Goal: Information Seeking & Learning: Learn about a topic

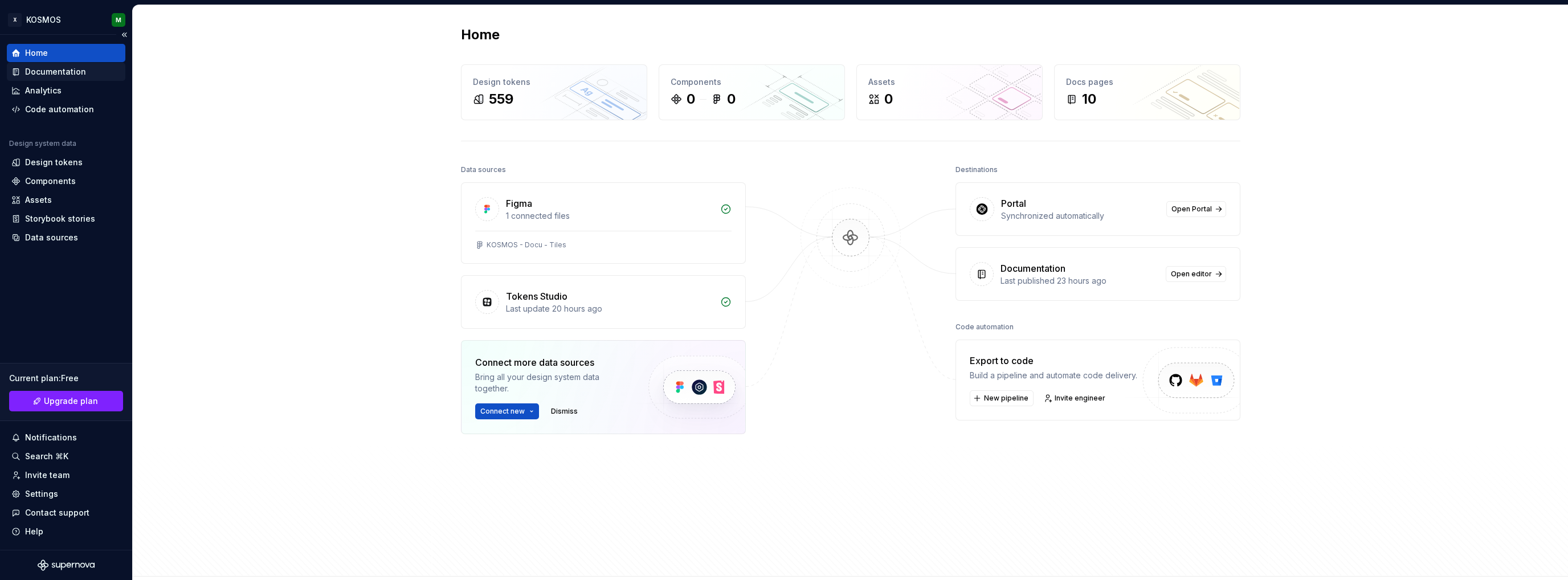
click at [51, 71] on div "Documentation" at bounding box center [56, 72] width 61 height 11
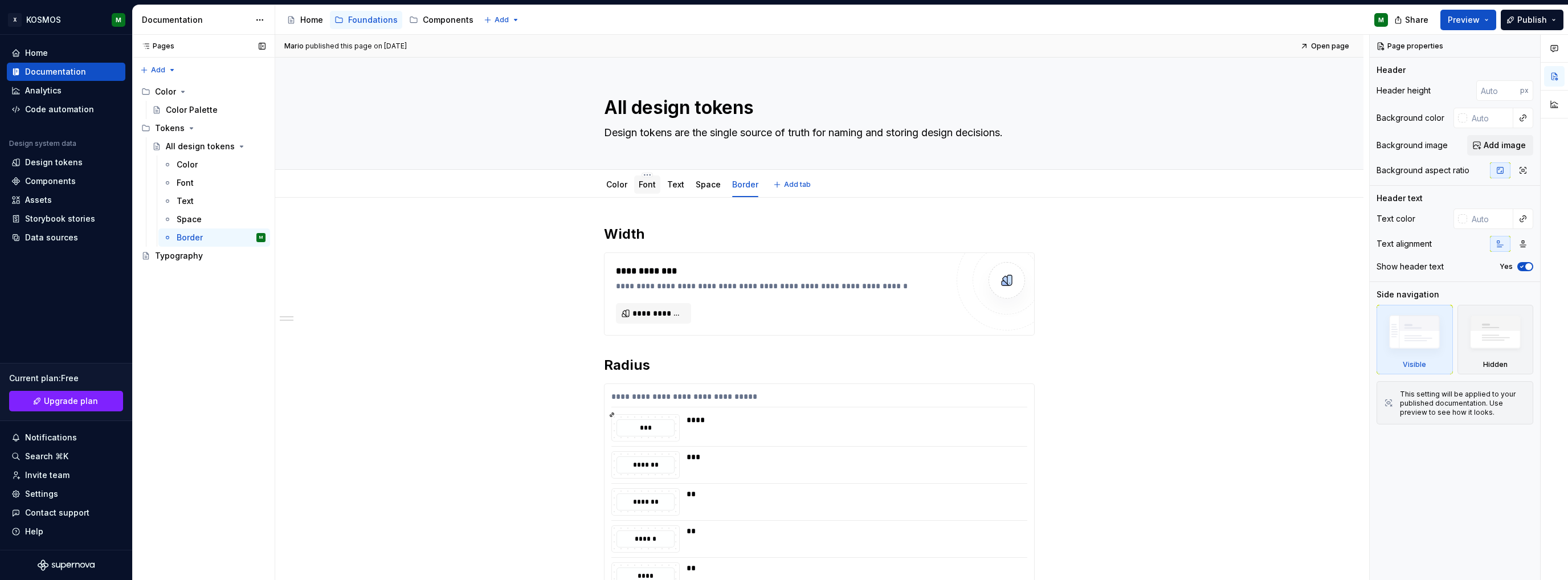
click at [655, 186] on div "Font" at bounding box center [647, 184] width 26 height 18
click at [646, 186] on link "Font" at bounding box center [647, 184] width 17 height 10
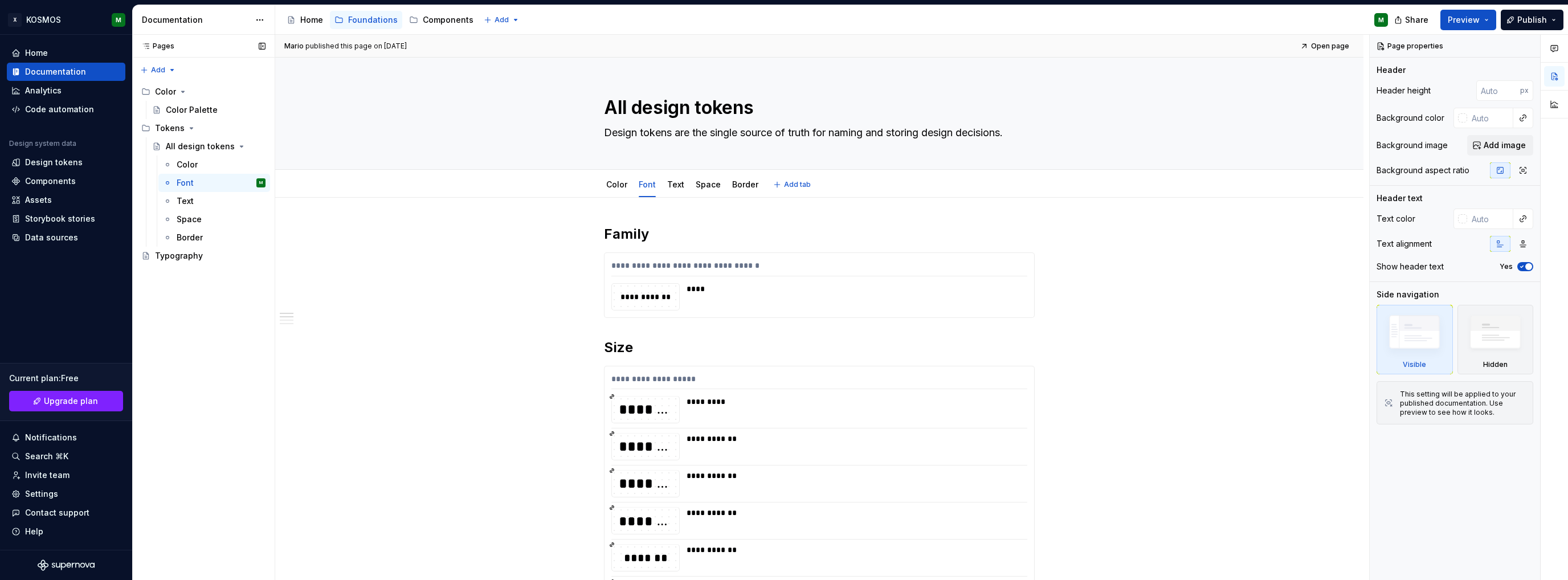
click at [647, 174] on html "X KOSMOS M Home Documentation Analytics Code automation Design system data Desi…" at bounding box center [784, 290] width 1568 height 580
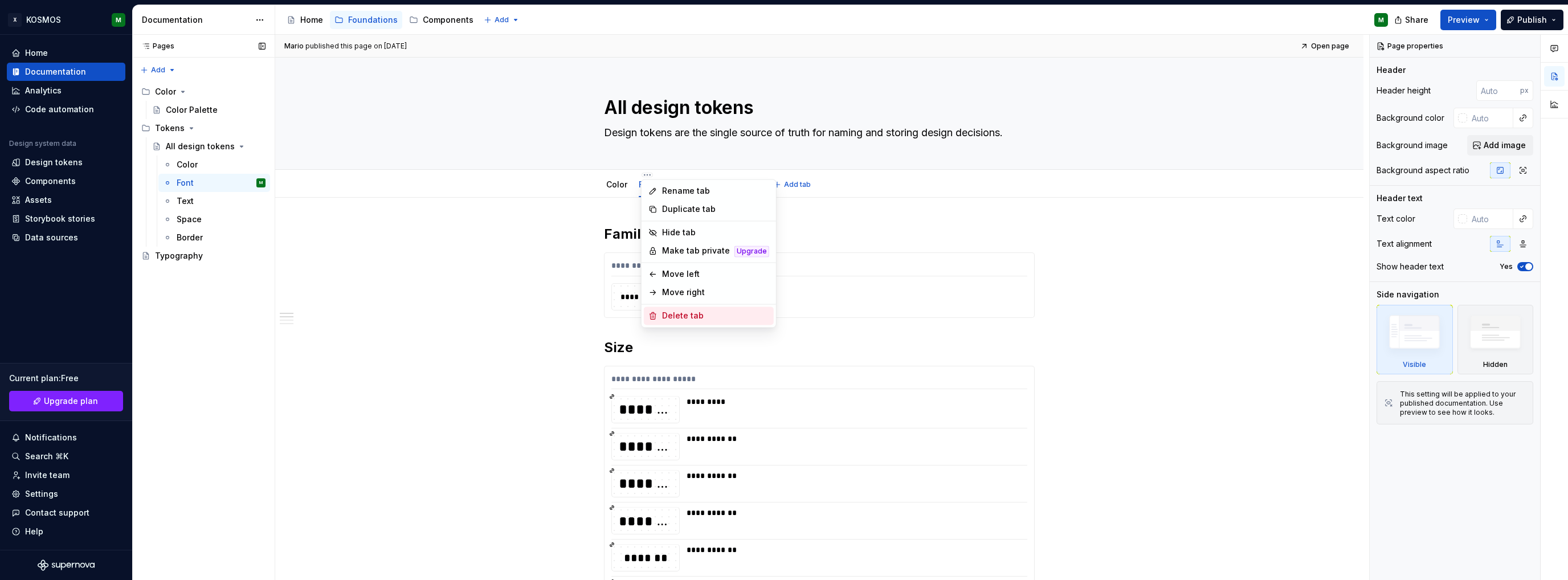
click at [668, 317] on div "Delete tab" at bounding box center [715, 316] width 107 height 11
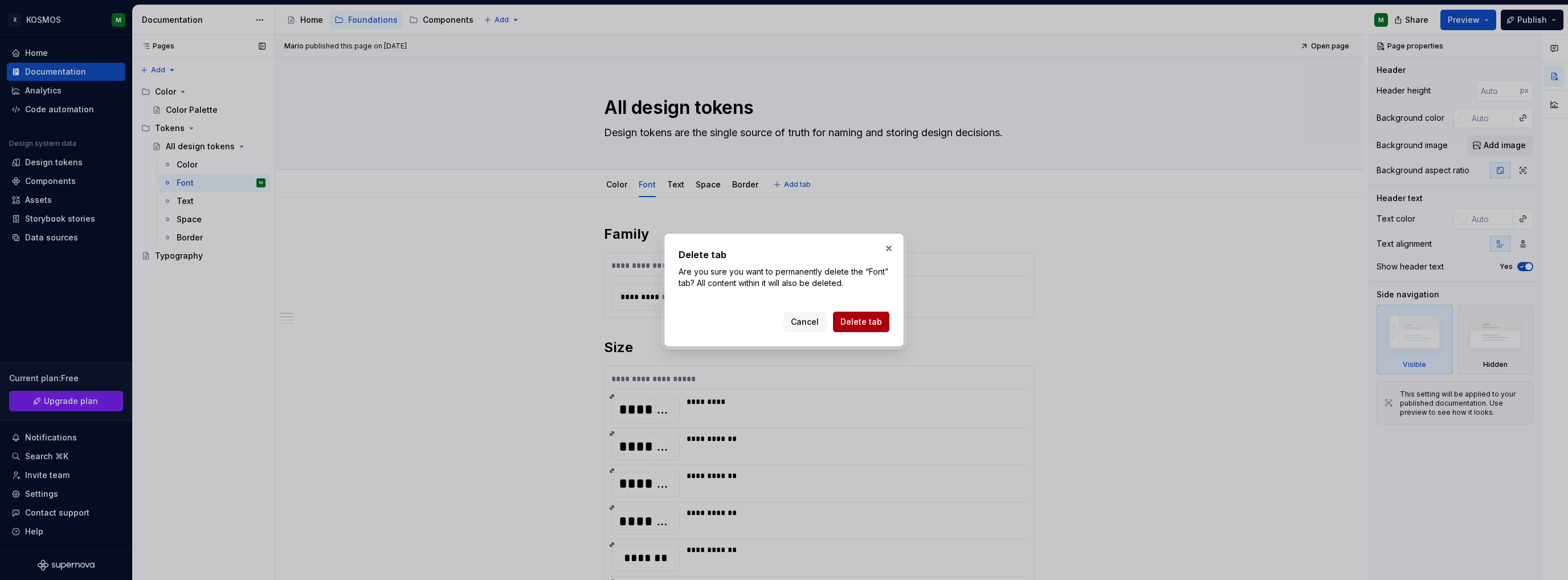
click at [857, 322] on span "Delete tab" at bounding box center [861, 322] width 42 height 11
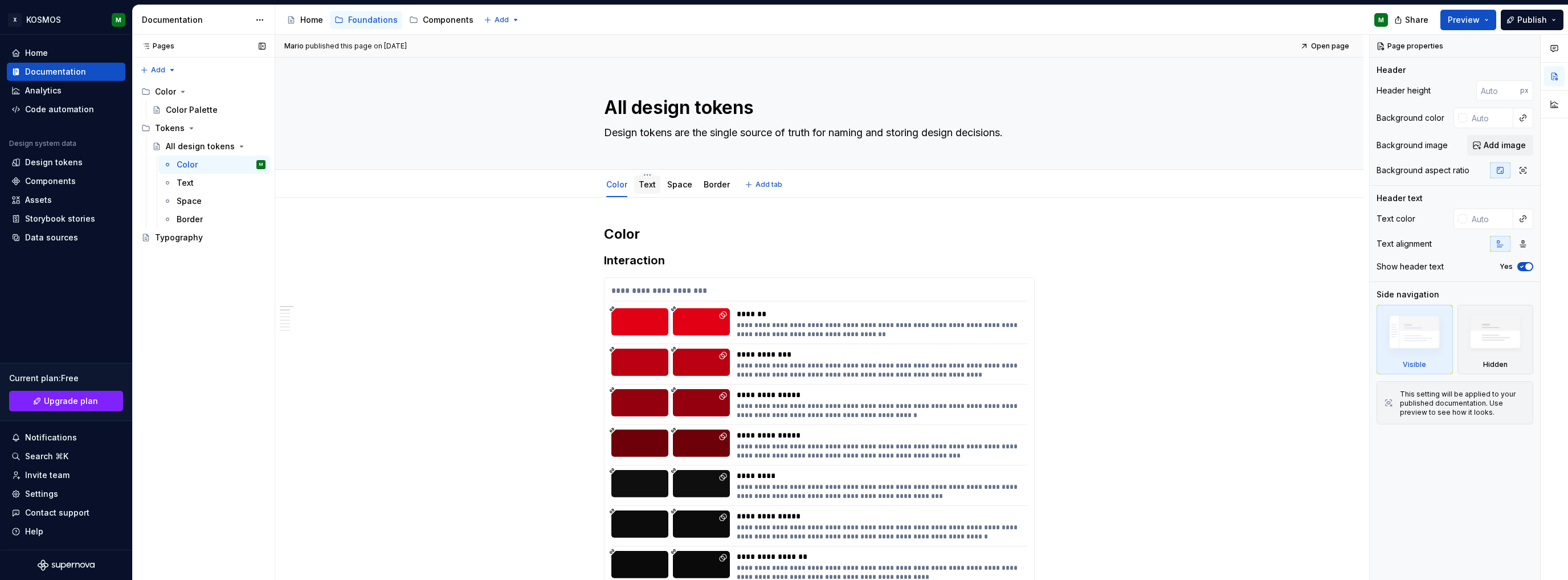
click at [651, 184] on link "Text" at bounding box center [647, 184] width 17 height 10
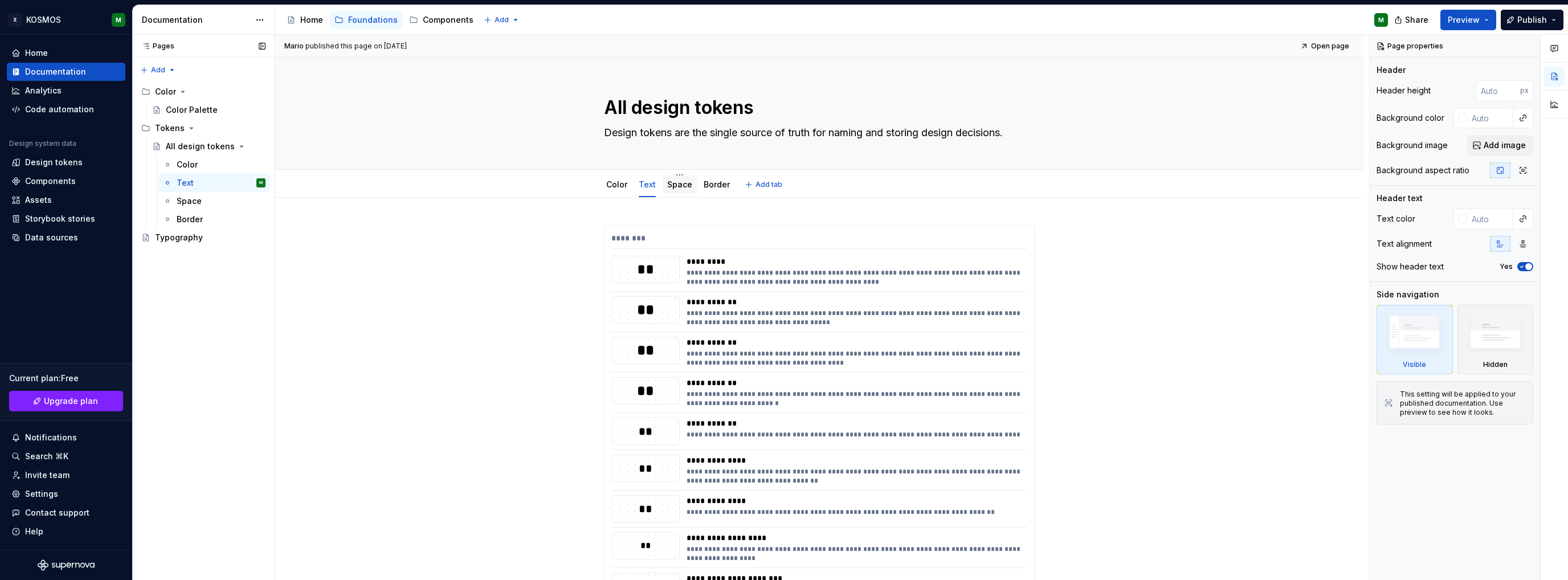
click at [682, 190] on div "Space" at bounding box center [680, 184] width 25 height 14
click at [677, 188] on link "Space" at bounding box center [680, 184] width 25 height 10
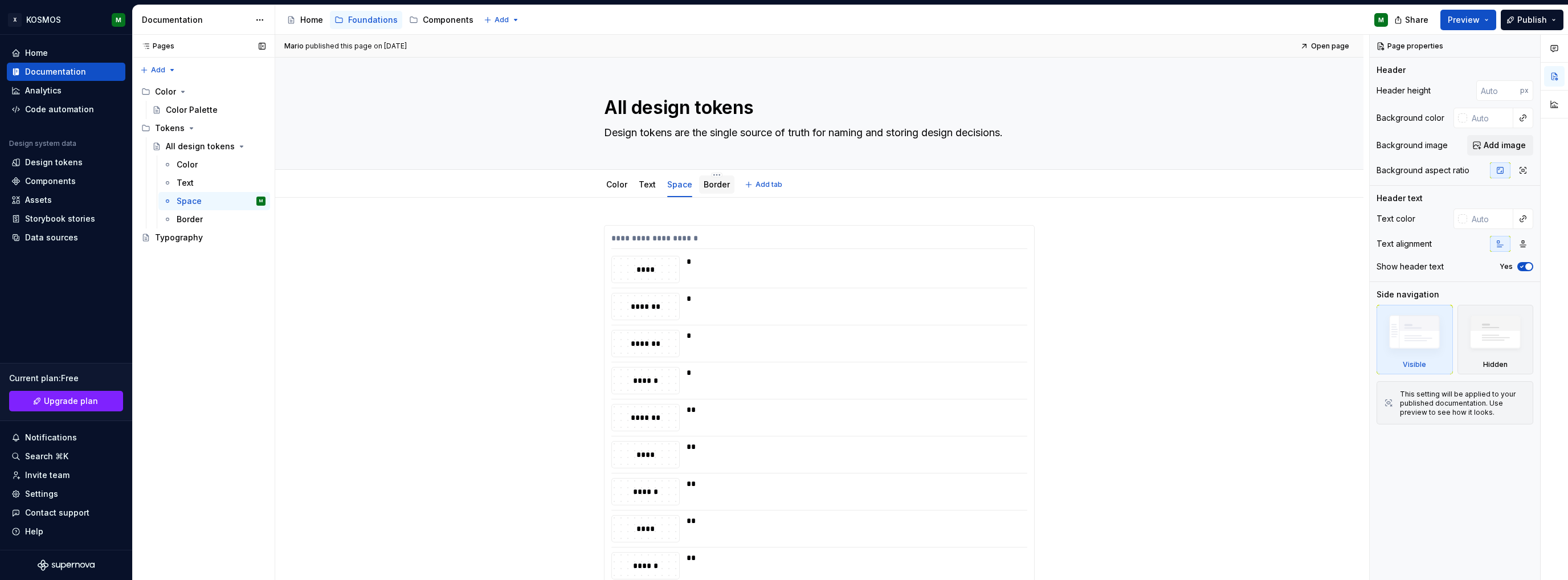
click at [712, 184] on link "Border" at bounding box center [716, 184] width 26 height 10
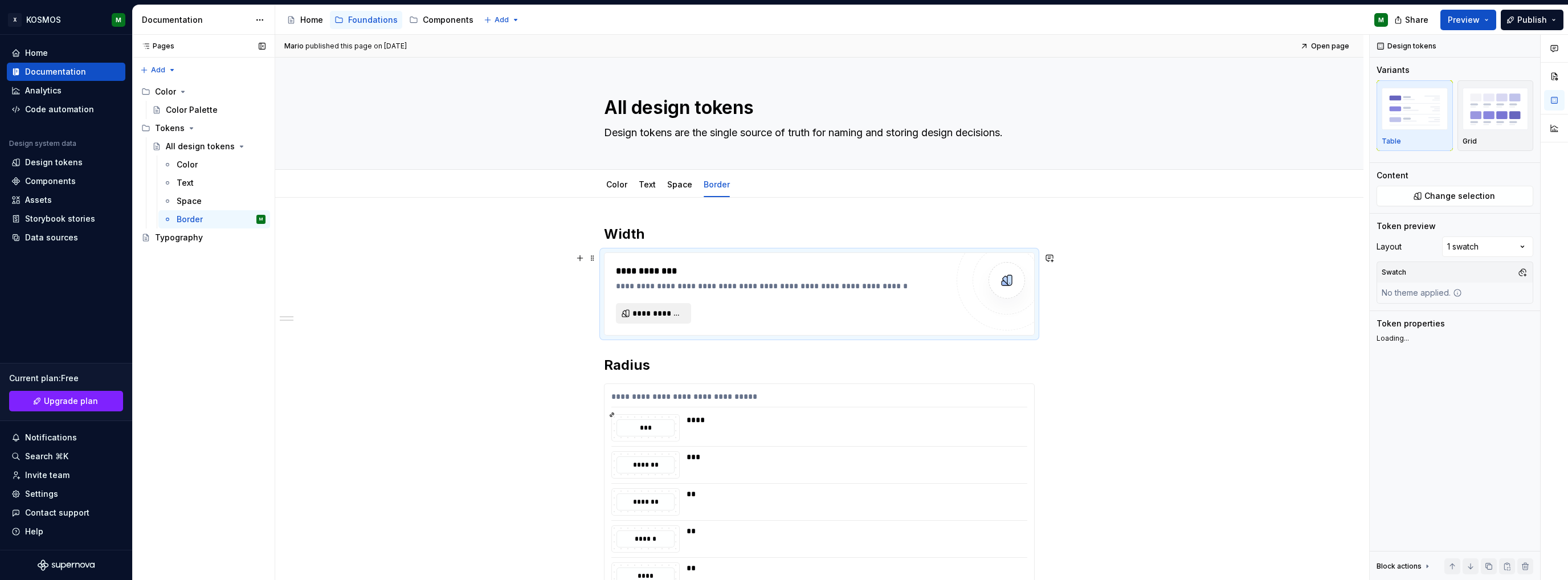
click at [679, 314] on span "**********" at bounding box center [658, 313] width 51 height 11
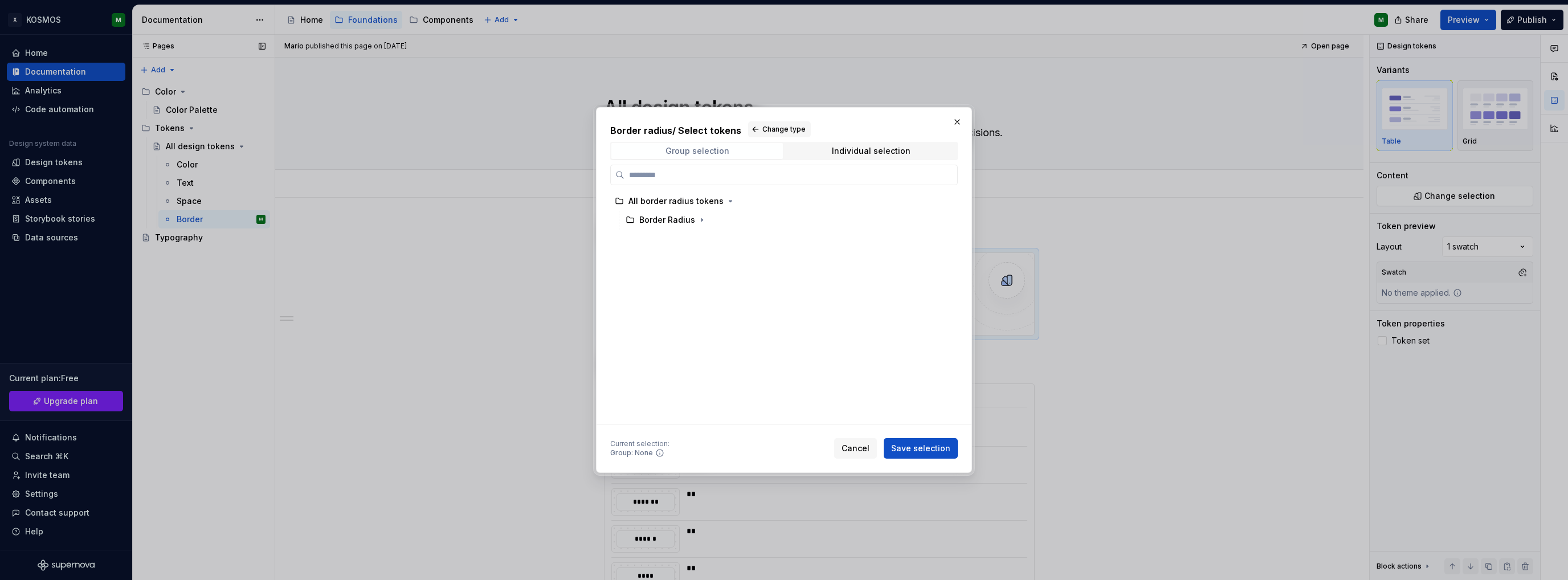
click at [729, 148] on span "Group selection" at bounding box center [697, 151] width 171 height 16
click at [836, 149] on div "Individual selection" at bounding box center [871, 151] width 79 height 9
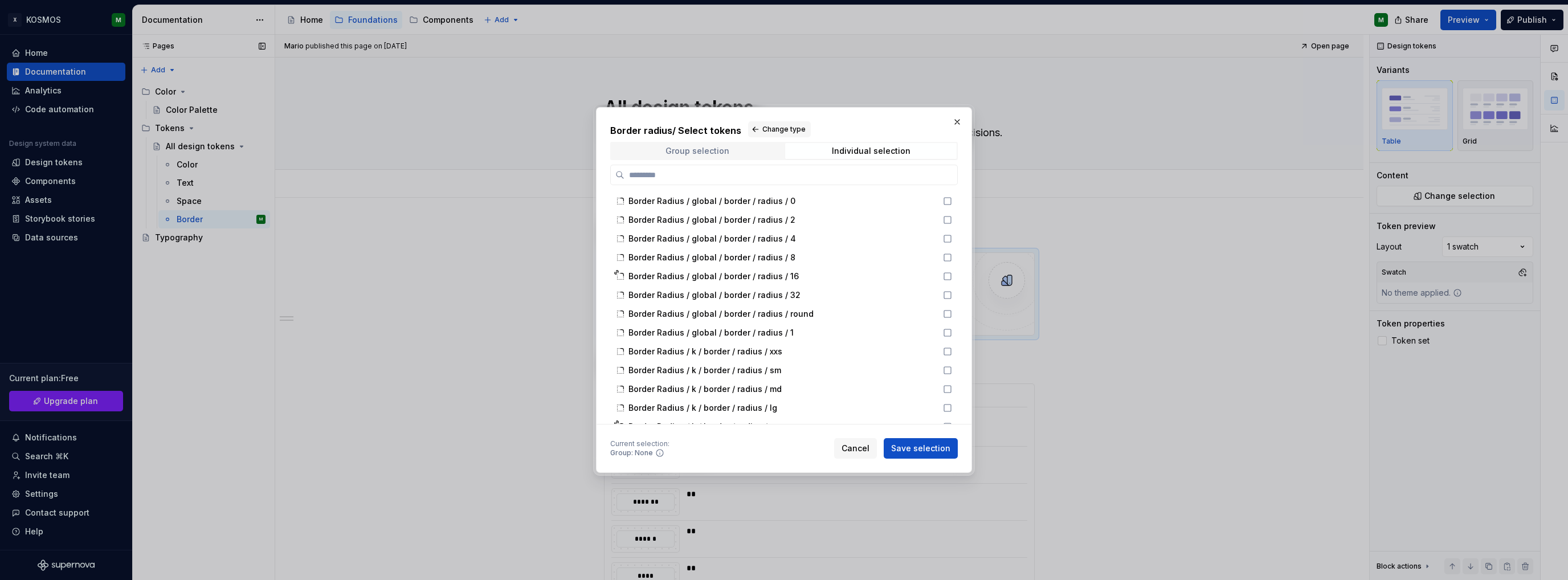
click at [687, 150] on div "Group selection" at bounding box center [697, 151] width 64 height 9
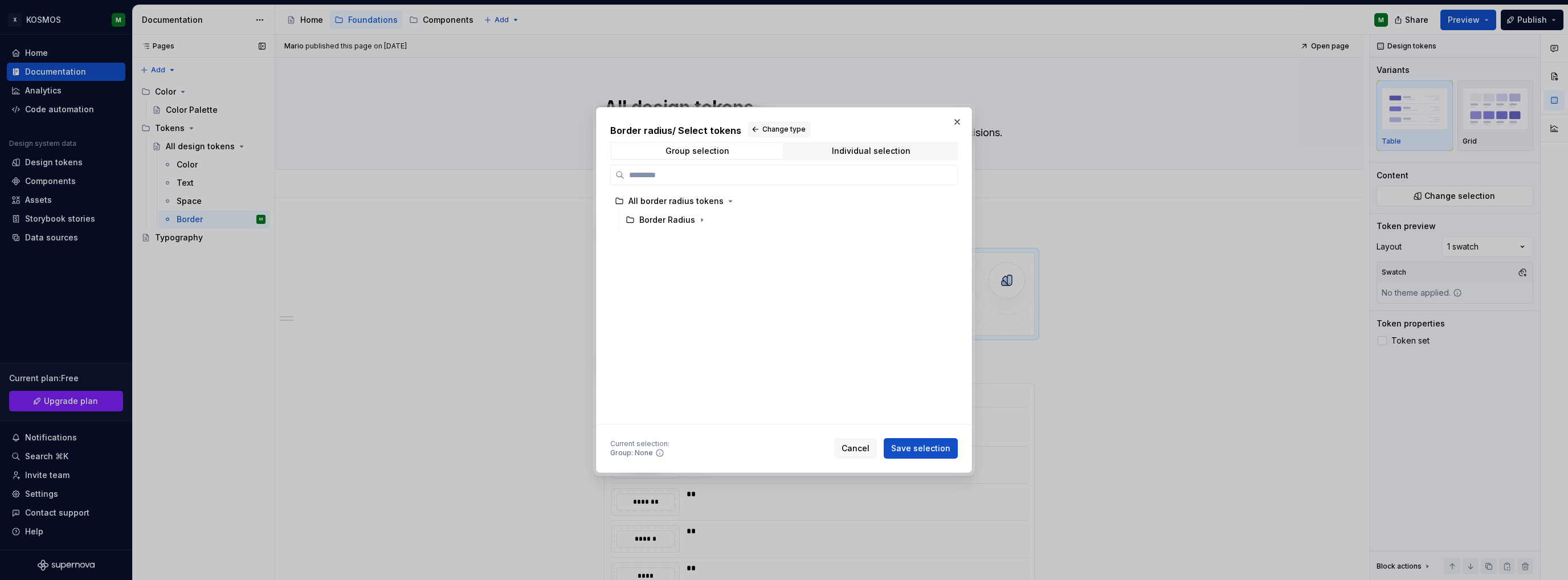
click at [664, 126] on h2 "Border radius / Select tokens Change type" at bounding box center [784, 129] width 347 height 16
click at [772, 129] on span "Change type" at bounding box center [784, 129] width 43 height 9
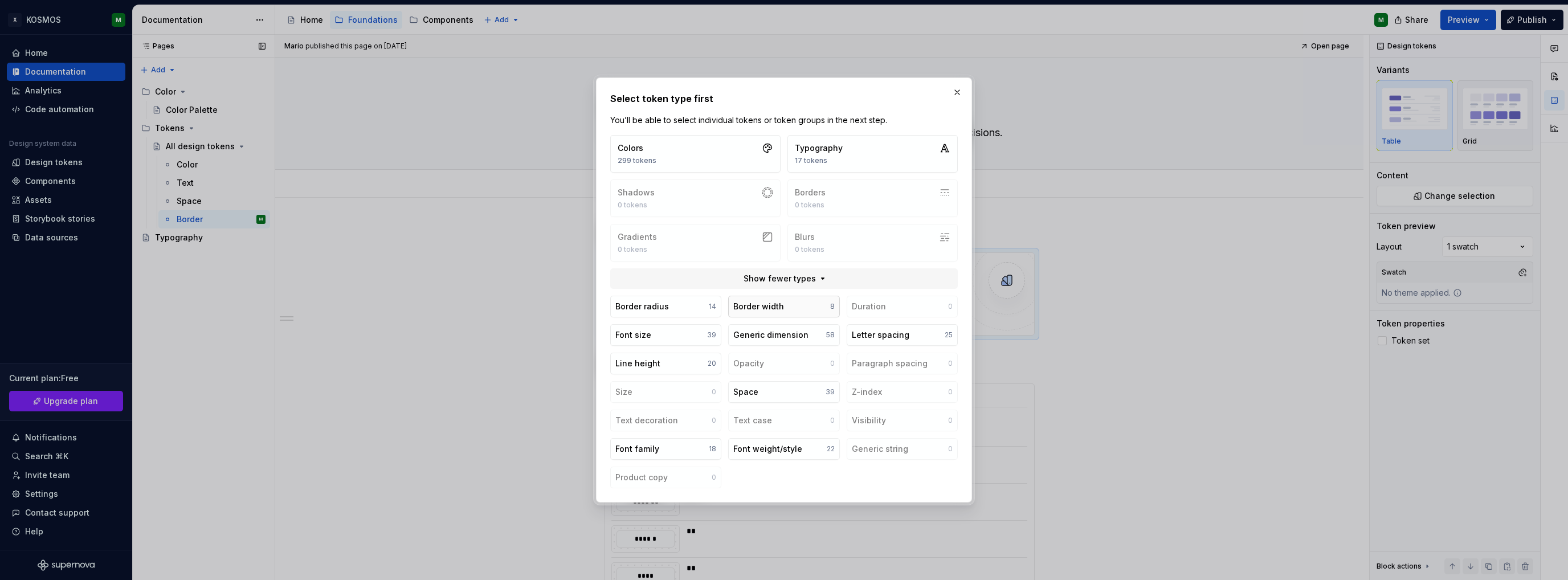
click at [748, 304] on div "Border width" at bounding box center [758, 306] width 51 height 11
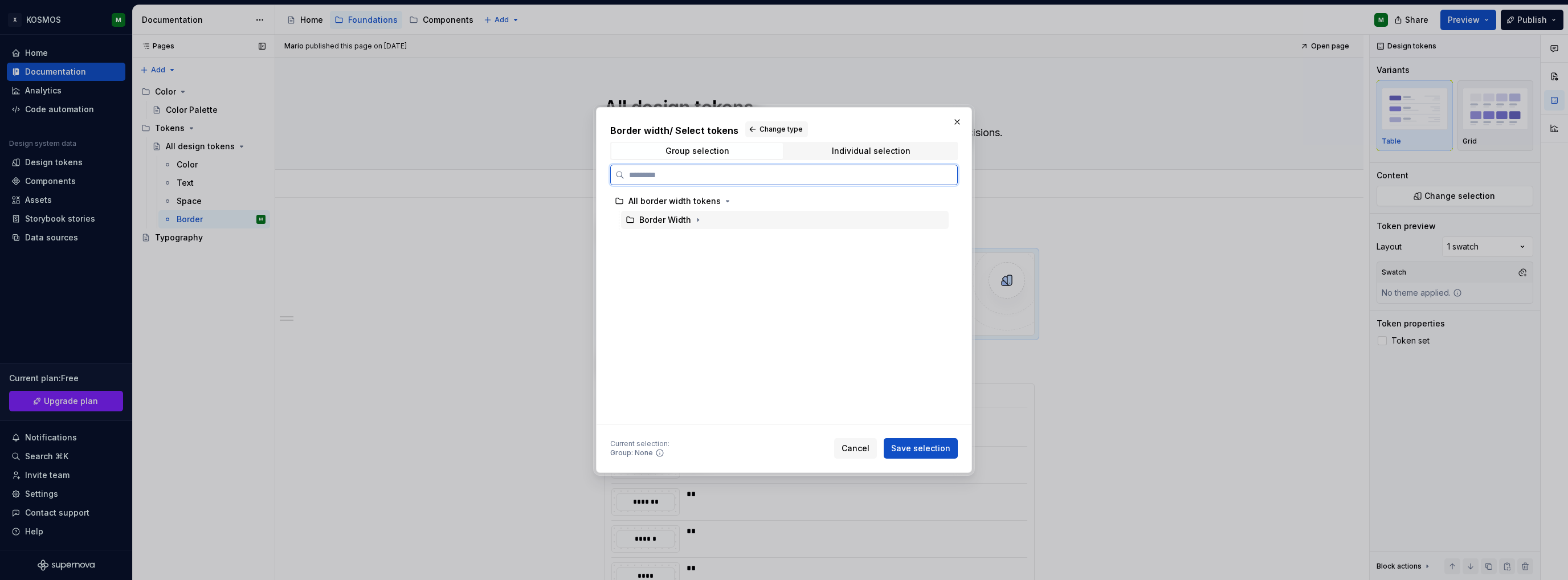
click at [683, 216] on div "Border Width" at bounding box center [665, 220] width 52 height 11
click at [702, 217] on button "button" at bounding box center [698, 220] width 11 height 11
click at [658, 261] on icon "button" at bounding box center [661, 257] width 9 height 9
click at [665, 265] on div "k" at bounding box center [790, 257] width 317 height 18
click at [666, 280] on div "border" at bounding box center [673, 276] width 26 height 11
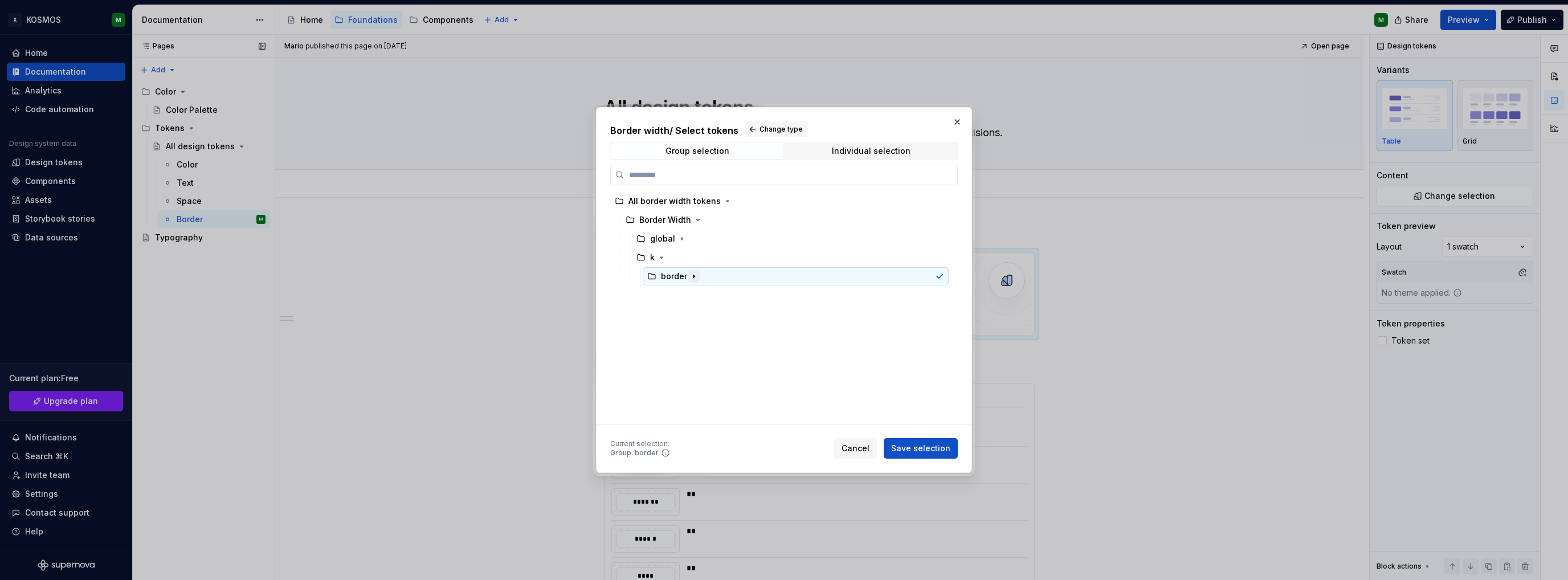
click at [690, 276] on icon "button" at bounding box center [694, 276] width 9 height 9
click at [682, 292] on div "width" at bounding box center [682, 295] width 22 height 11
click at [914, 449] on span "Save selection" at bounding box center [920, 448] width 59 height 11
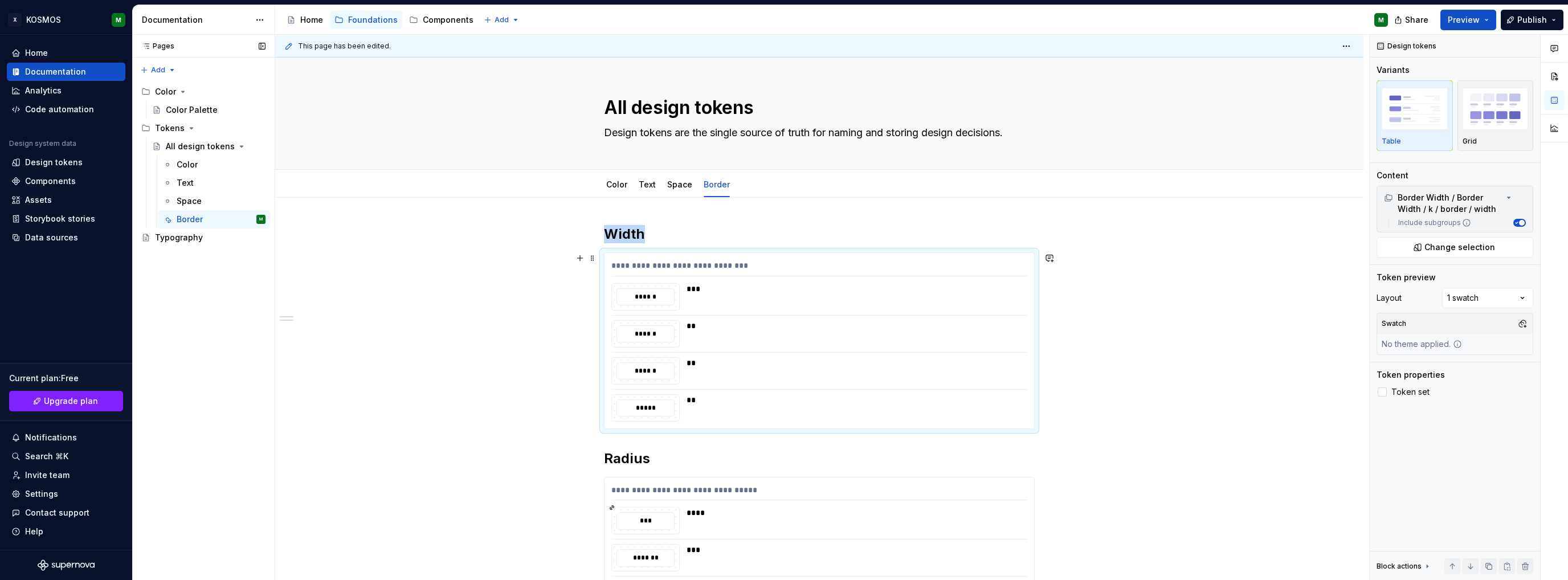
type textarea "*"
click at [57, 162] on div "Design tokens" at bounding box center [54, 162] width 58 height 11
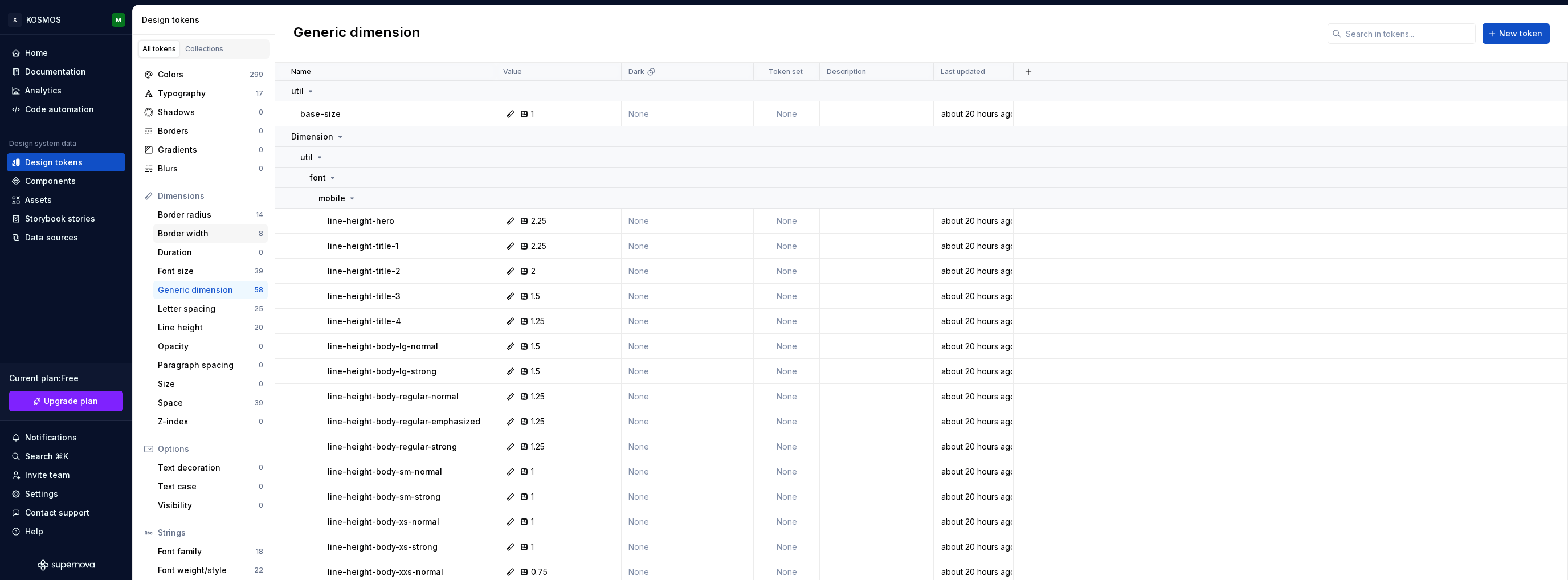
click at [171, 235] on div "Border width" at bounding box center [208, 233] width 101 height 11
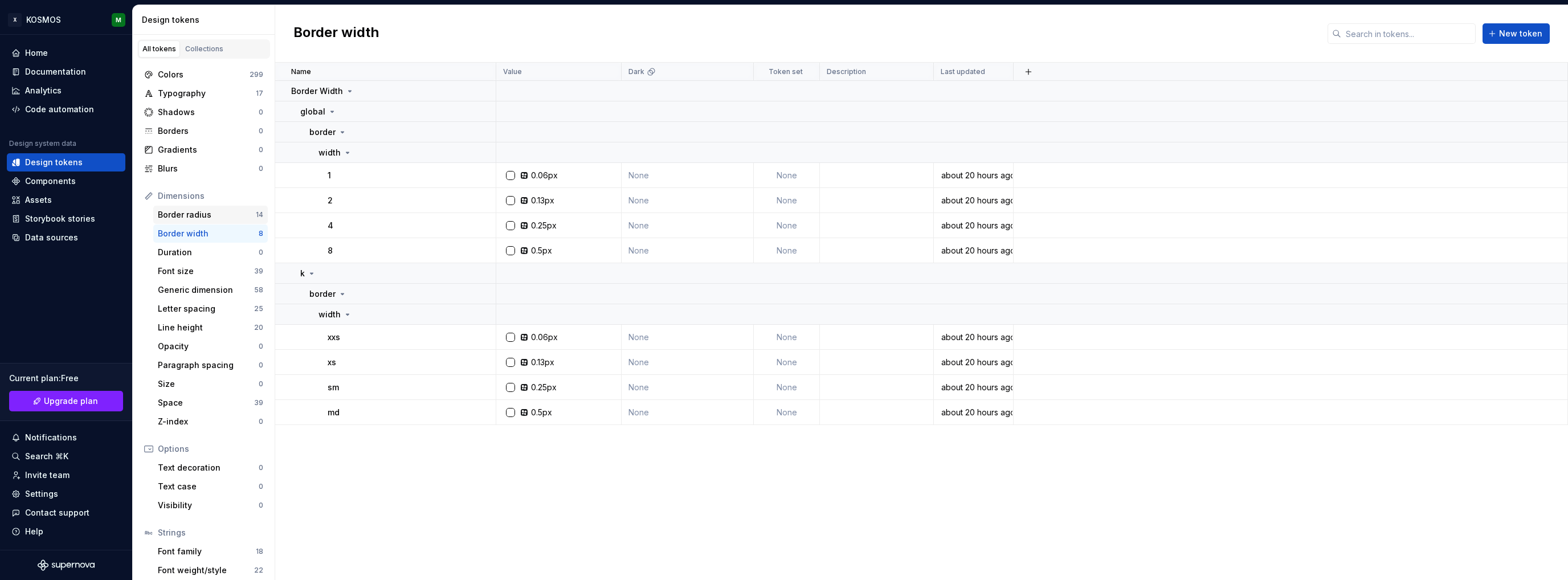
click at [183, 210] on div "Border radius" at bounding box center [207, 215] width 98 height 11
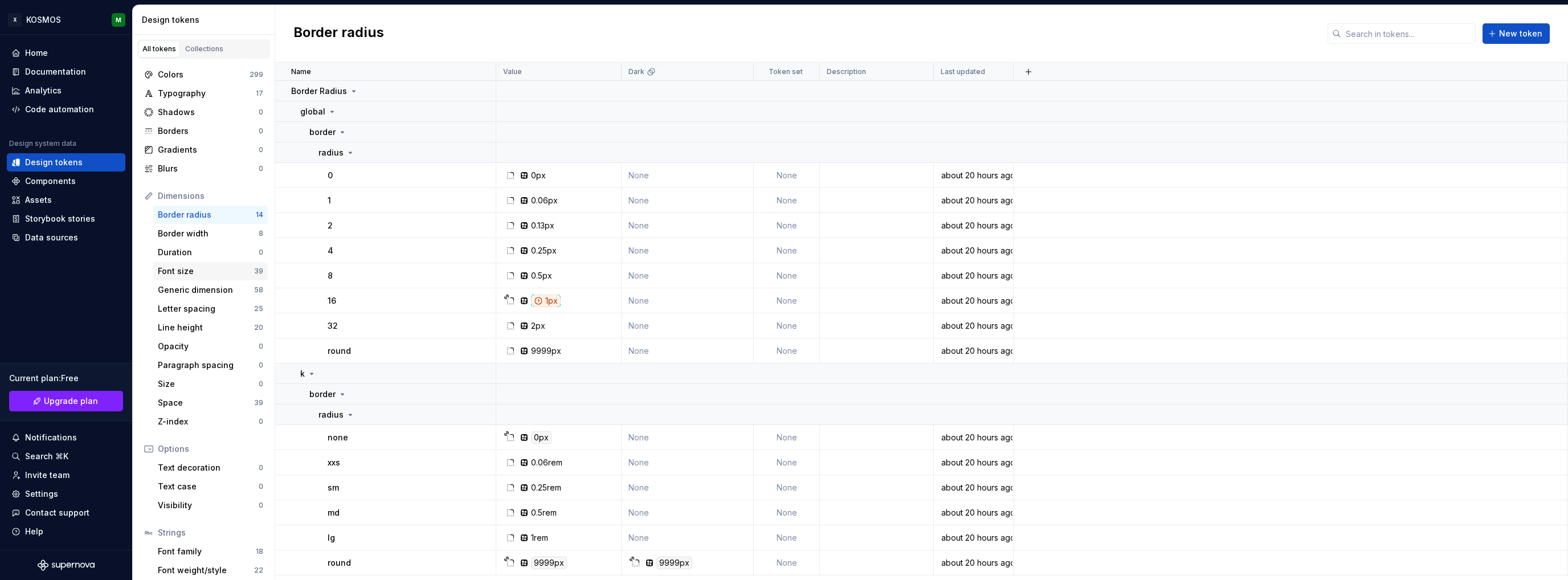
click at [198, 268] on div "Font size" at bounding box center [206, 271] width 96 height 11
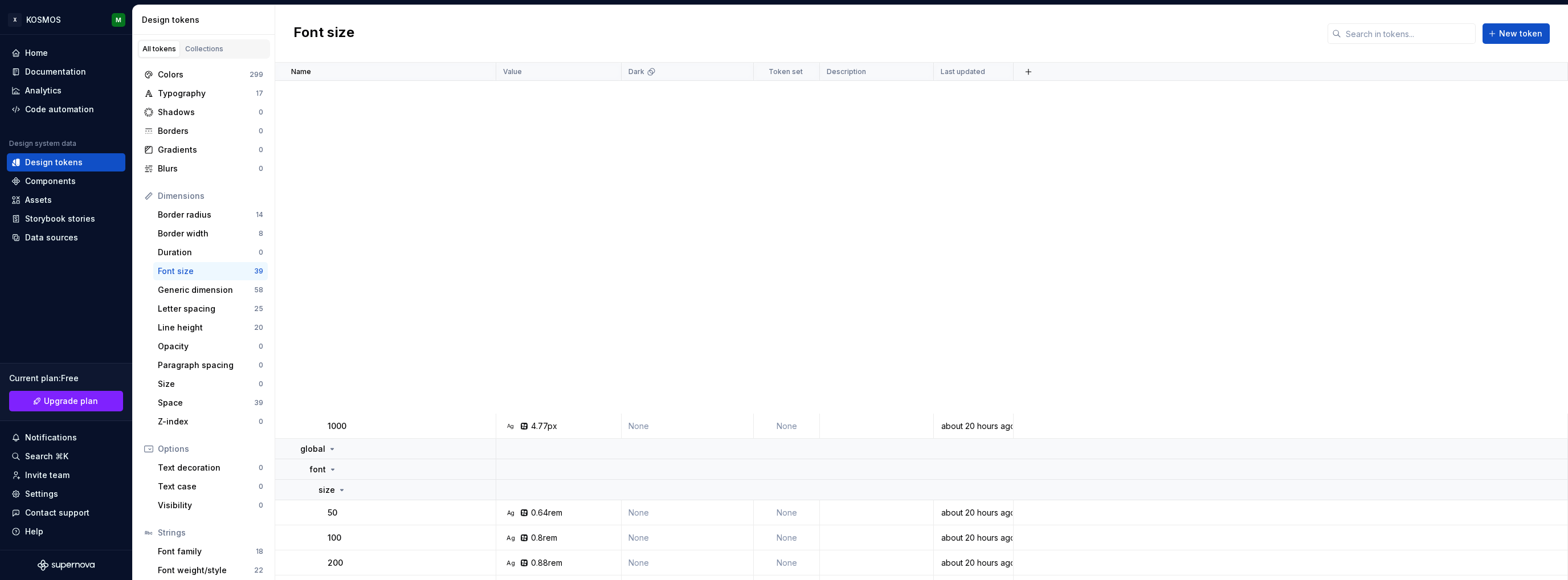
scroll to position [569, 0]
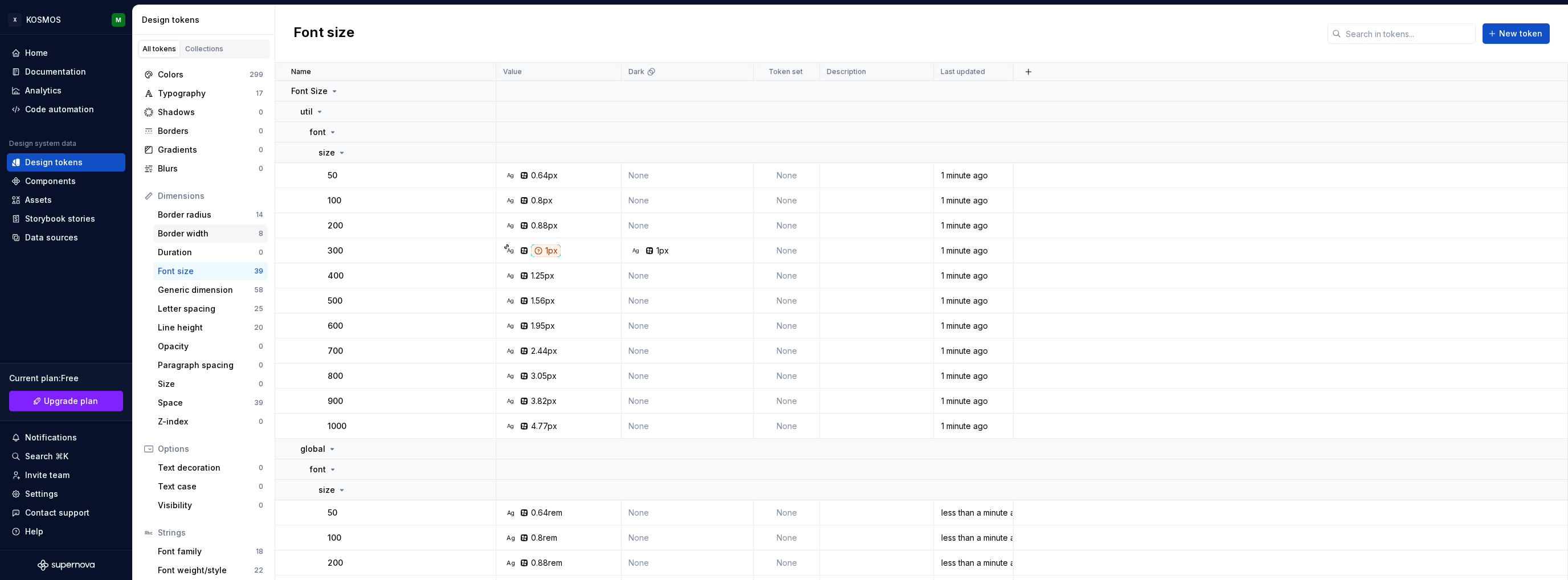
click at [191, 233] on div "Border width" at bounding box center [208, 233] width 101 height 11
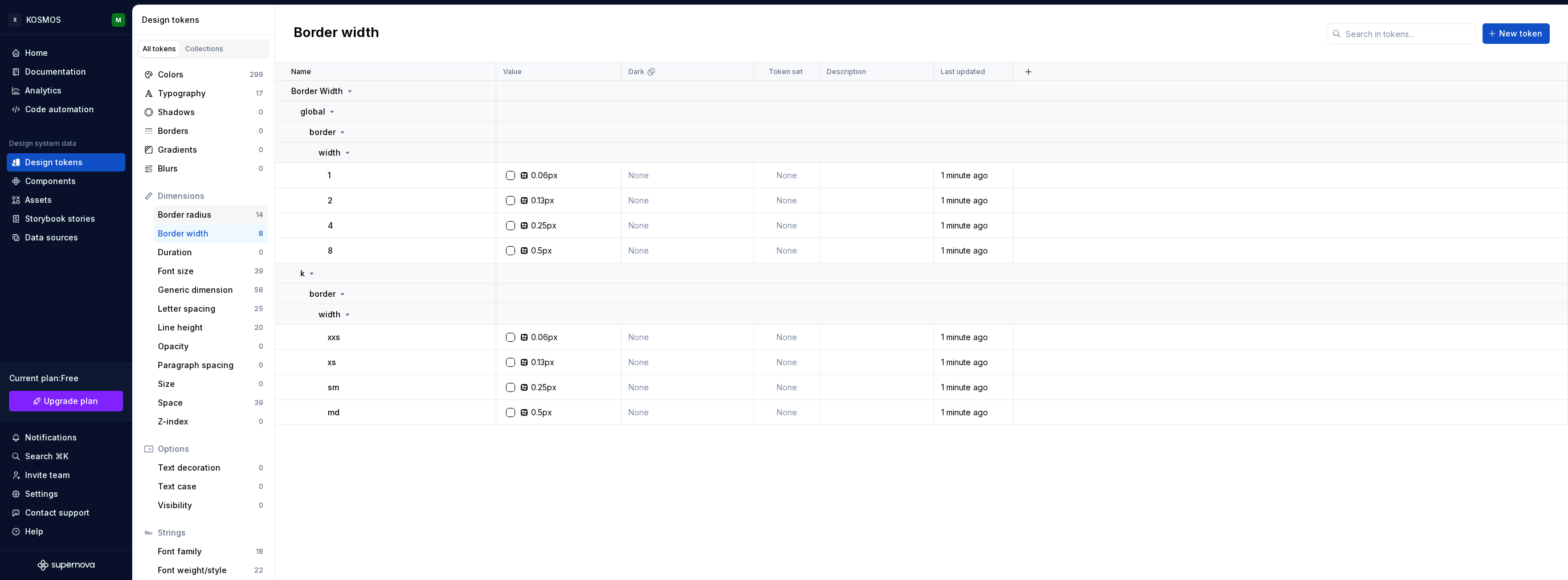
click at [202, 215] on div "Border radius" at bounding box center [207, 215] width 98 height 11
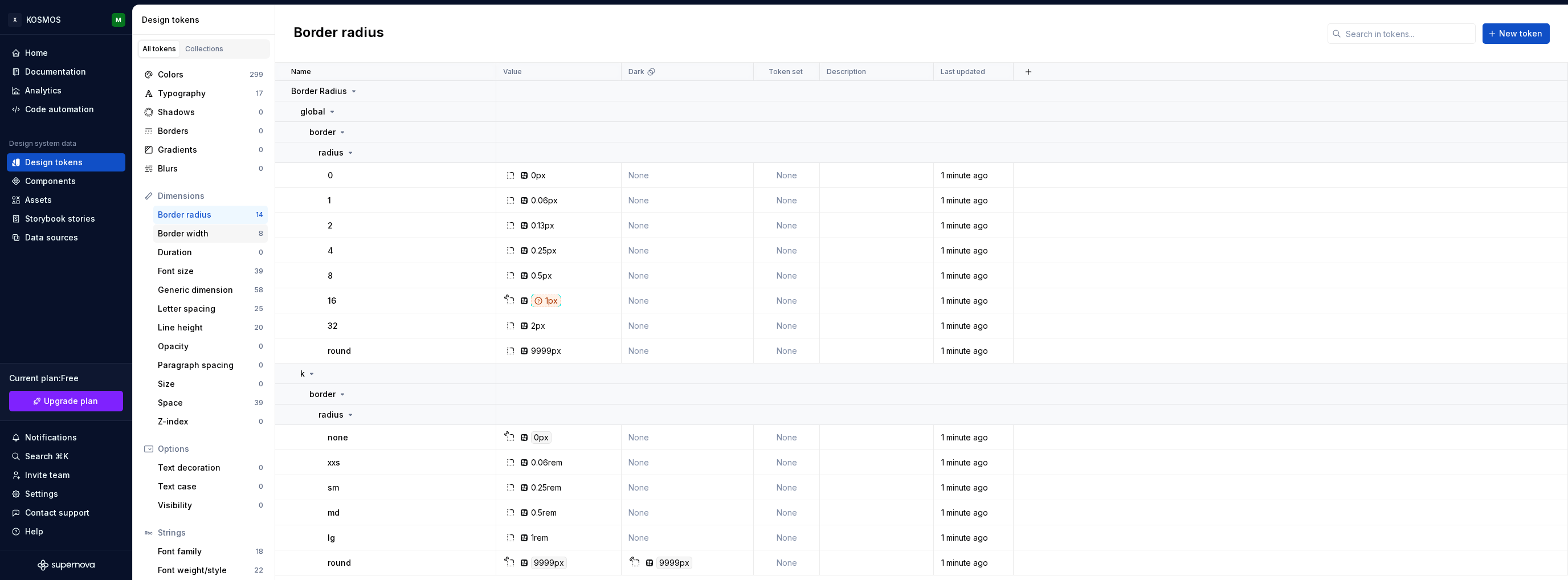
click at [199, 236] on div "Border width" at bounding box center [208, 233] width 101 height 11
